Goal: Task Accomplishment & Management: Use online tool/utility

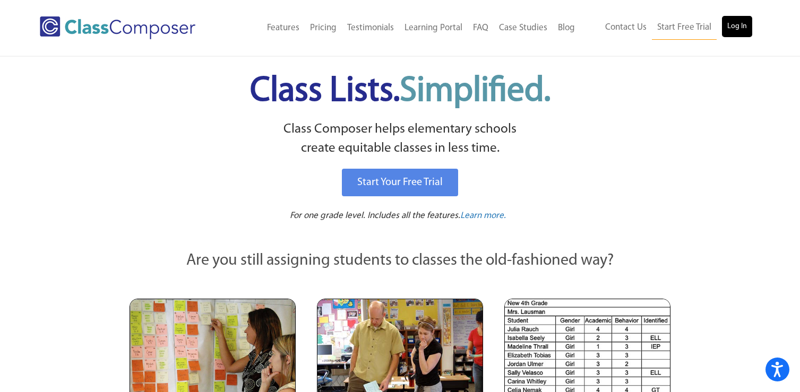
scroll to position [3, 0]
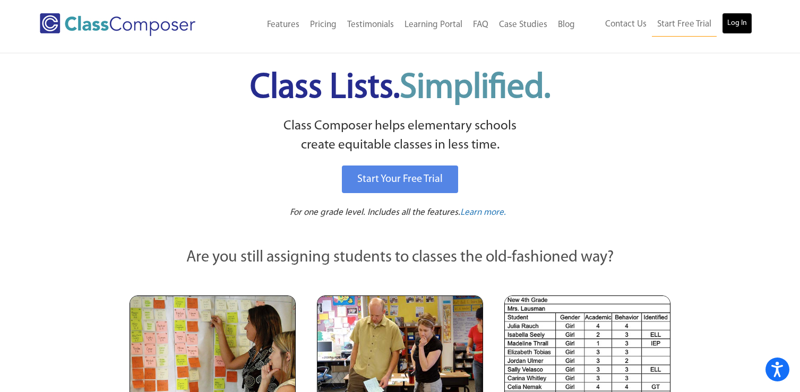
click at [735, 28] on link "Log In" at bounding box center [737, 23] width 30 height 21
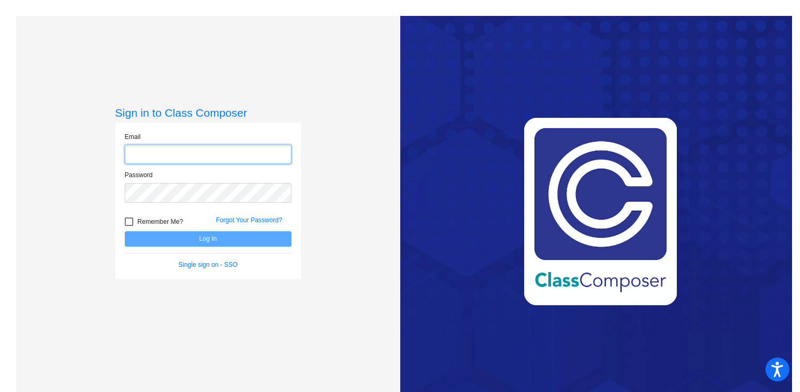
type input "sbarclay@seminoleisd.net"
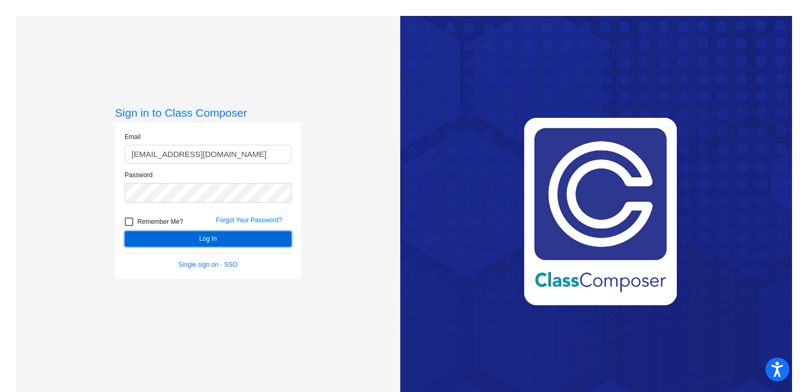
click at [217, 239] on button "Log In" at bounding box center [208, 238] width 167 height 15
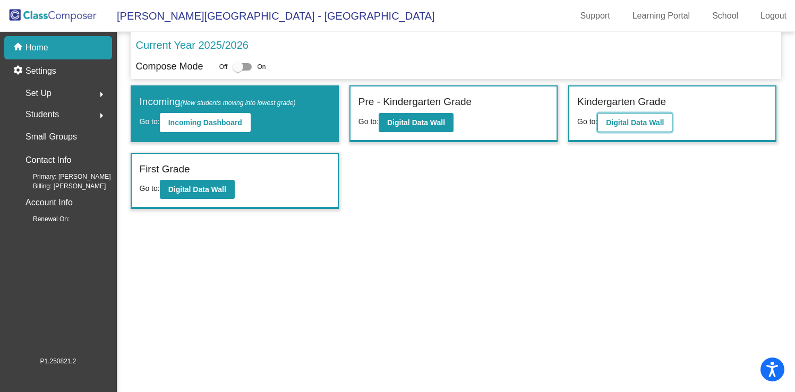
click at [633, 122] on b "Digital Data Wall" at bounding box center [635, 122] width 58 height 8
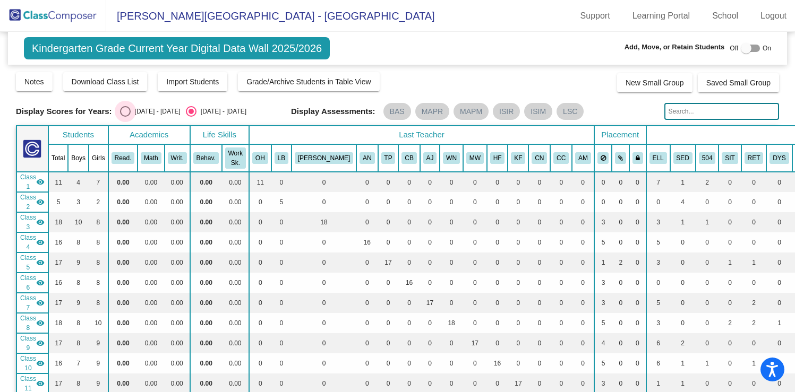
click at [123, 111] on div "Select an option" at bounding box center [125, 111] width 11 height 11
click at [125, 117] on input "2024 - 2025" at bounding box center [125, 117] width 1 height 1
radio input "true"
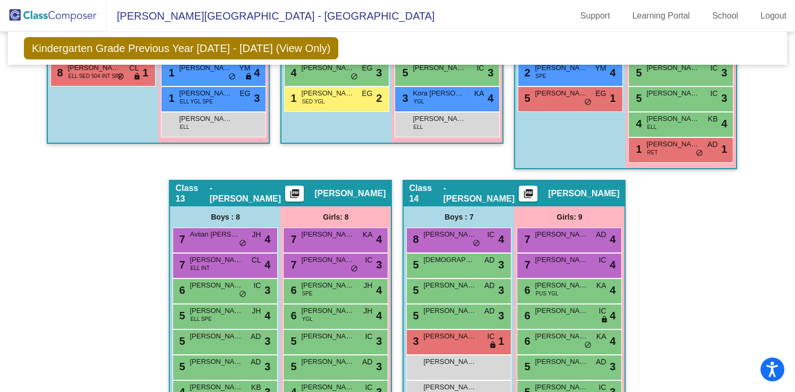
scroll to position [1573, 0]
